Goal: Find specific page/section: Find specific page/section

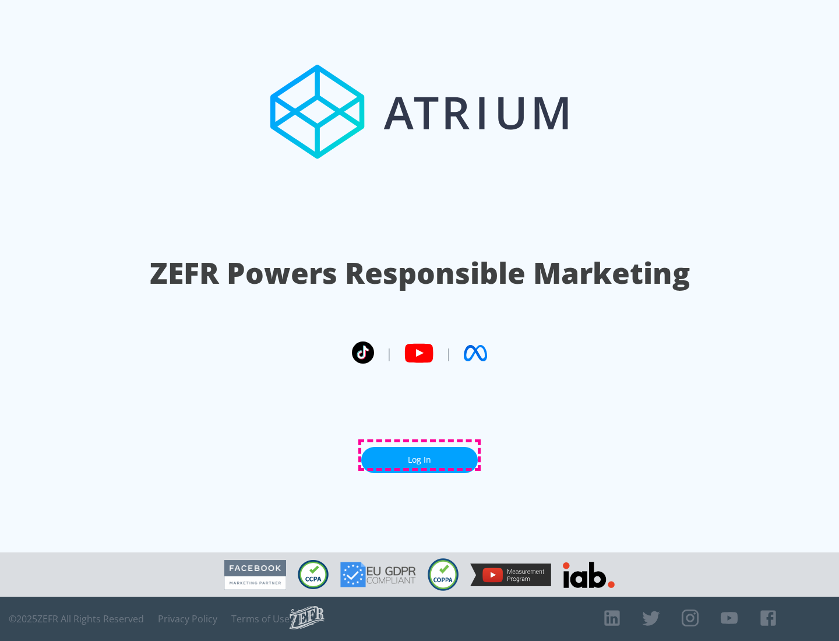
click at [419, 455] on link "Log In" at bounding box center [419, 460] width 117 height 26
